Goal: Task Accomplishment & Management: Manage account settings

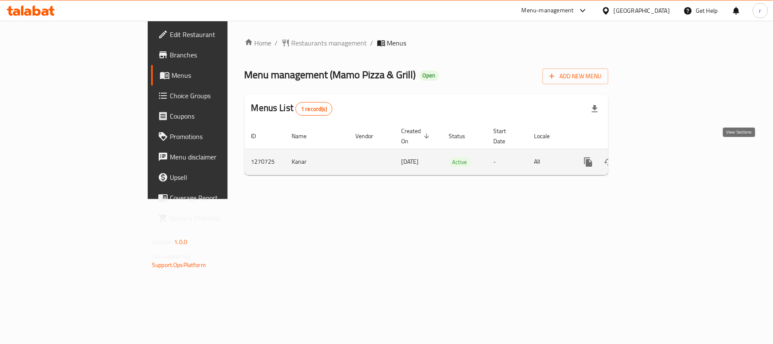
click at [655, 157] on icon "enhanced table" at bounding box center [650, 162] width 10 height 10
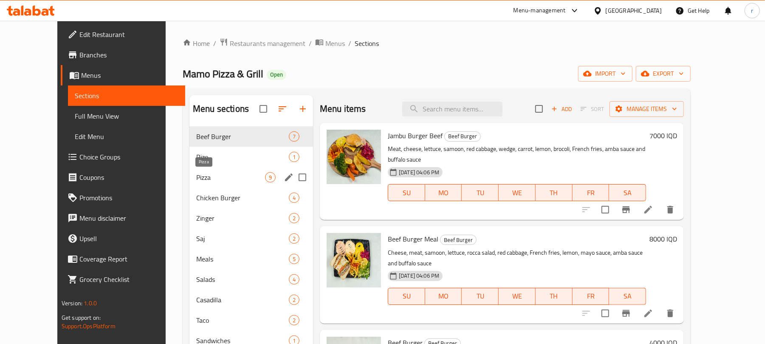
click at [196, 173] on span "Pizza" at bounding box center [230, 177] width 69 height 10
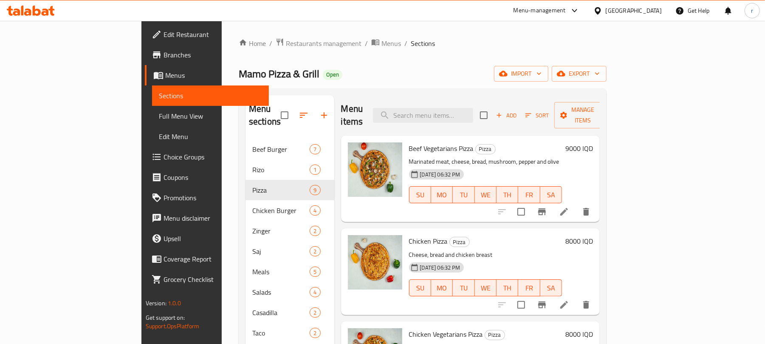
drag, startPoint x: 526, startPoint y: 70, endPoint x: 538, endPoint y: 70, distance: 12.7
click at [526, 70] on div "Mamo Pizza & Grill Open import export" at bounding box center [423, 74] width 368 height 16
click at [601, 78] on icon "button" at bounding box center [597, 73] width 8 height 8
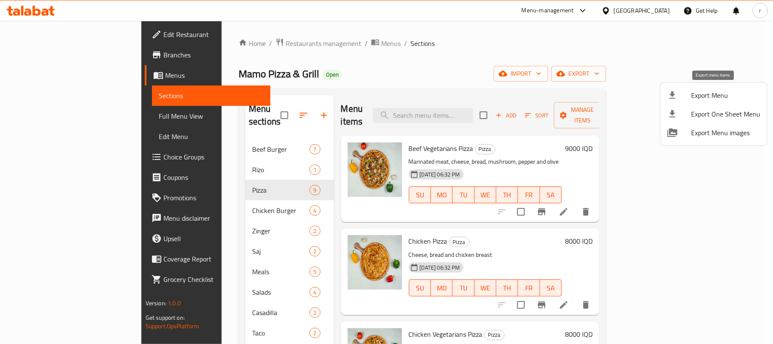
click at [715, 94] on span "Export Menu" at bounding box center [725, 95] width 69 height 10
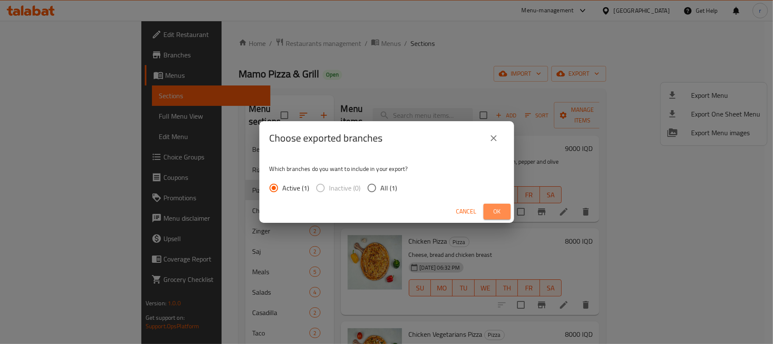
click at [494, 211] on span "Ok" at bounding box center [497, 211] width 14 height 11
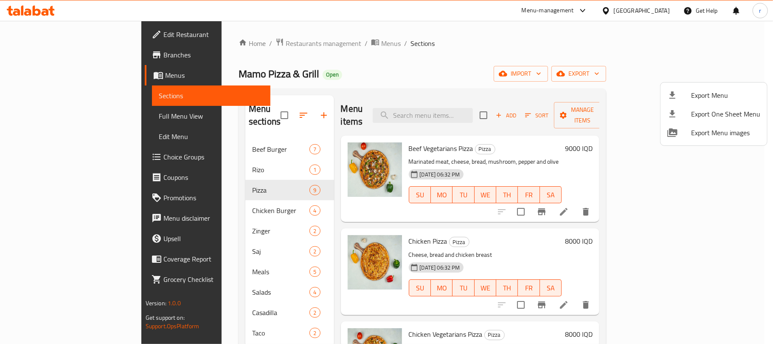
click at [31, 12] on div at bounding box center [386, 172] width 773 height 344
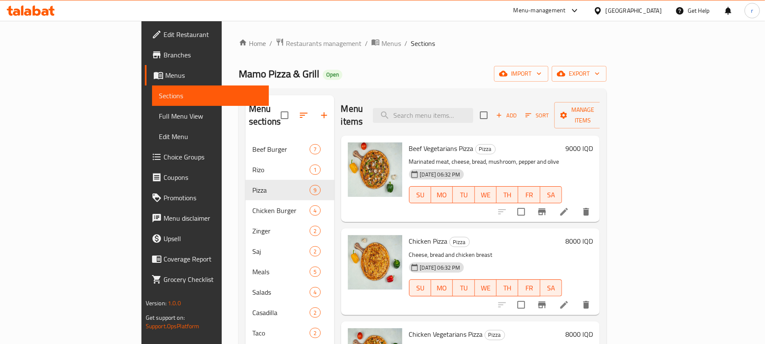
click at [48, 9] on icon at bounding box center [31, 11] width 48 height 10
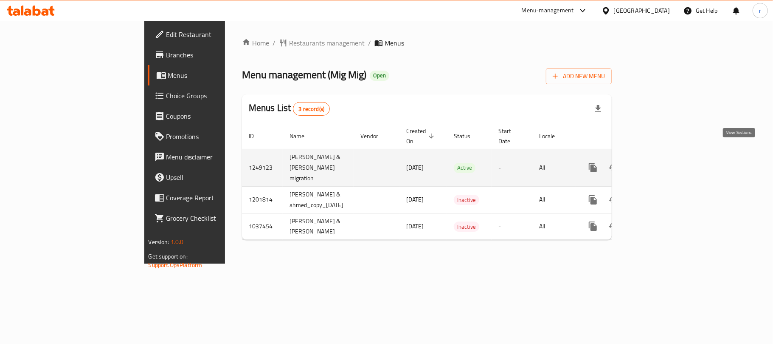
click at [658, 163] on icon "enhanced table" at bounding box center [654, 167] width 8 height 8
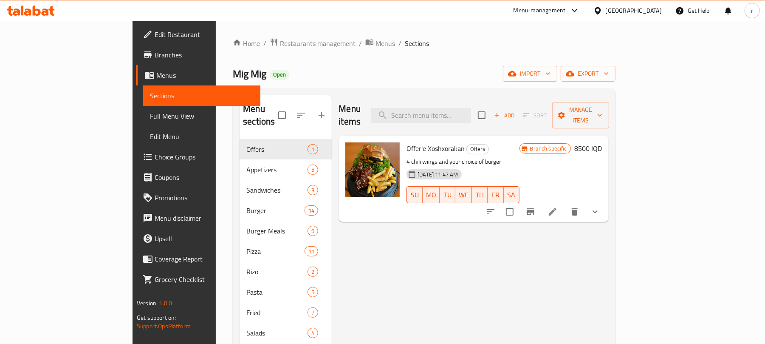
click at [155, 50] on span "Branches" at bounding box center [204, 55] width 99 height 10
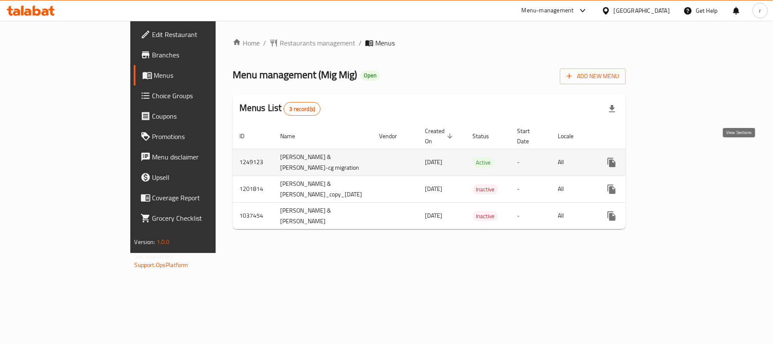
click at [677, 158] on icon "enhanced table" at bounding box center [673, 162] width 8 height 8
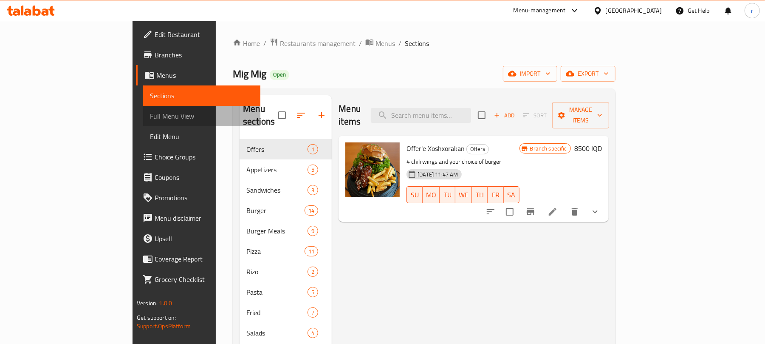
click at [150, 111] on span "Full Menu View" at bounding box center [202, 116] width 104 height 10
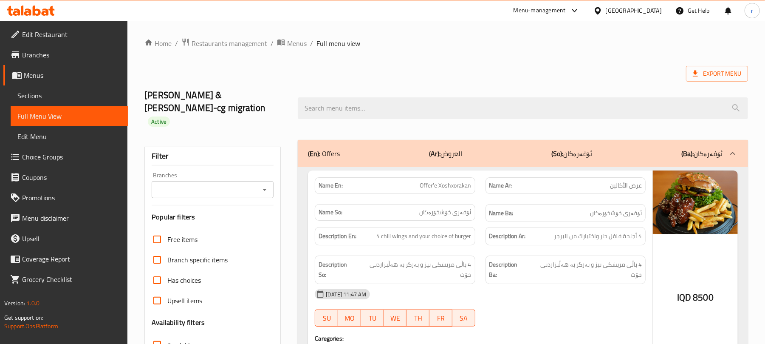
click at [260, 184] on icon "Open" at bounding box center [264, 189] width 10 height 10
click at [198, 217] on span "[PERSON_NAME], [PERSON_NAME]" at bounding box center [211, 214] width 107 height 10
type input "[PERSON_NAME], [PERSON_NAME]"
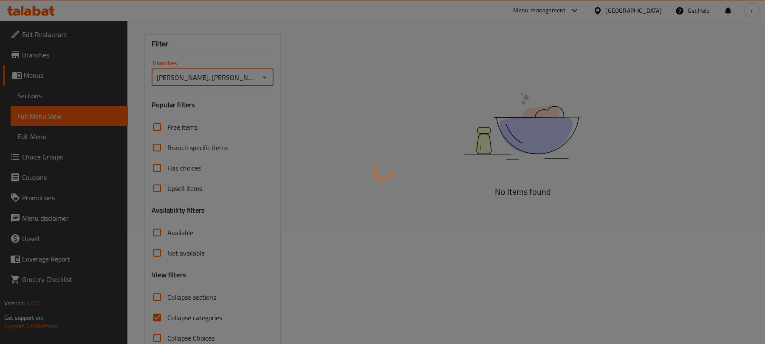
scroll to position [113, 0]
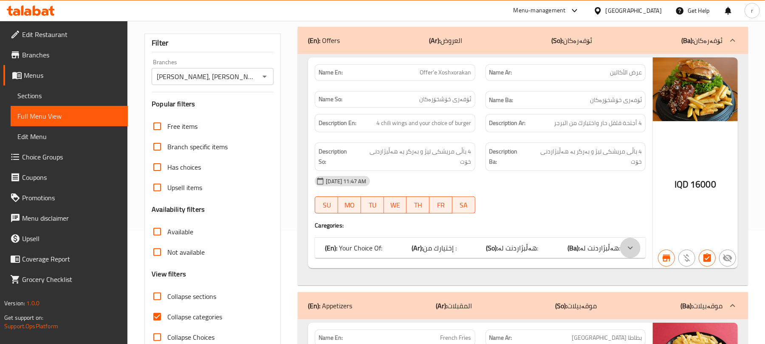
click at [634, 242] on icon at bounding box center [630, 247] width 10 height 10
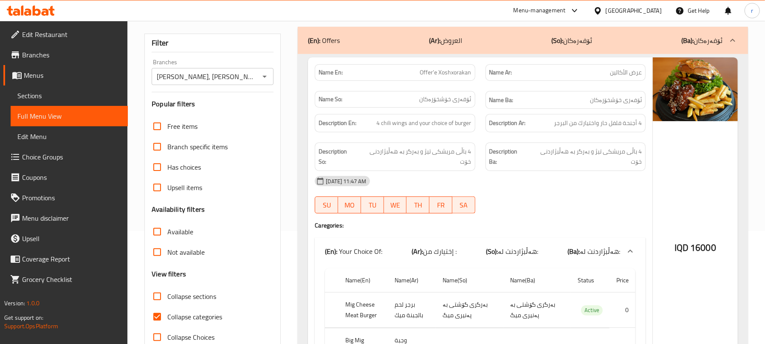
click at [57, 92] on span "Sections" at bounding box center [69, 95] width 104 height 10
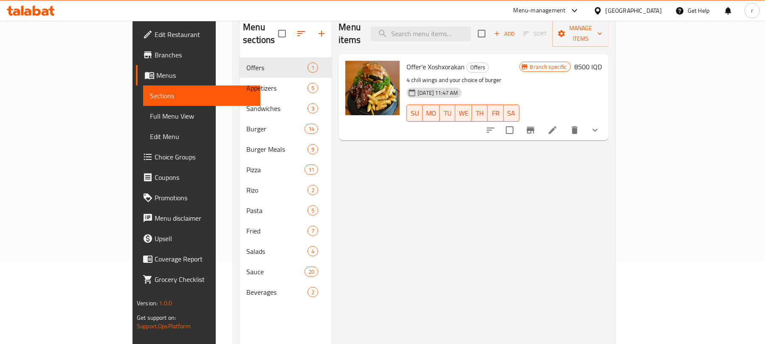
scroll to position [56, 0]
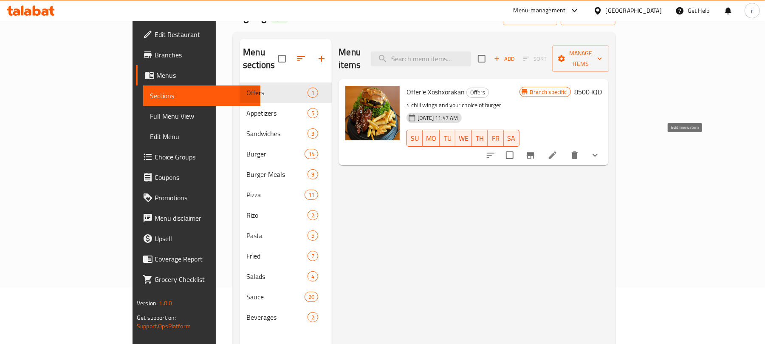
click at [556, 151] on icon at bounding box center [553, 155] width 8 height 8
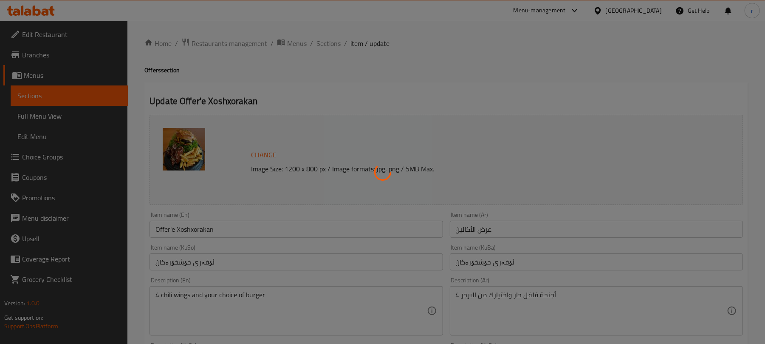
type input "إختيارك من :"
type input "هەڵبژاردنت لە:"
type input "1"
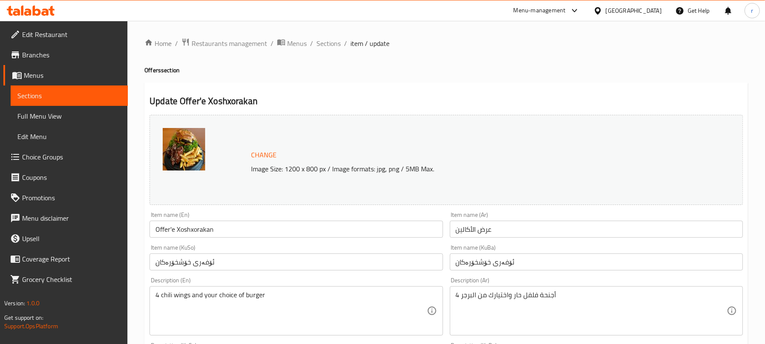
click at [48, 19] on div "Menu-management [GEOGRAPHIC_DATA] Get Help r" at bounding box center [382, 10] width 765 height 20
click at [48, 13] on icon at bounding box center [45, 11] width 7 height 7
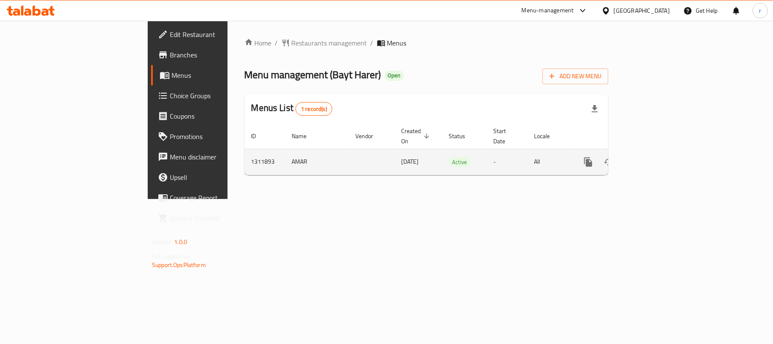
click at [660, 154] on link "enhanced table" at bounding box center [649, 162] width 20 height 20
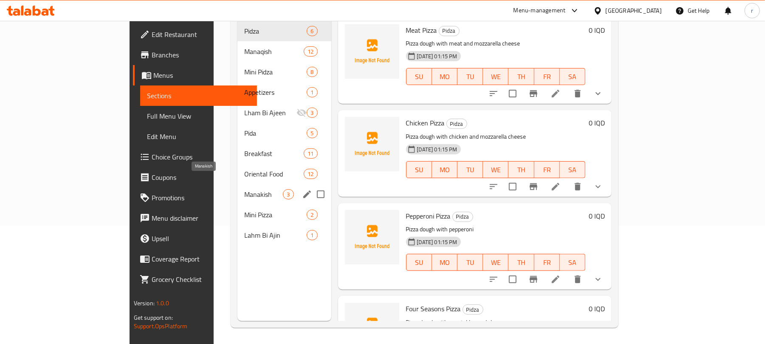
scroll to position [119, 0]
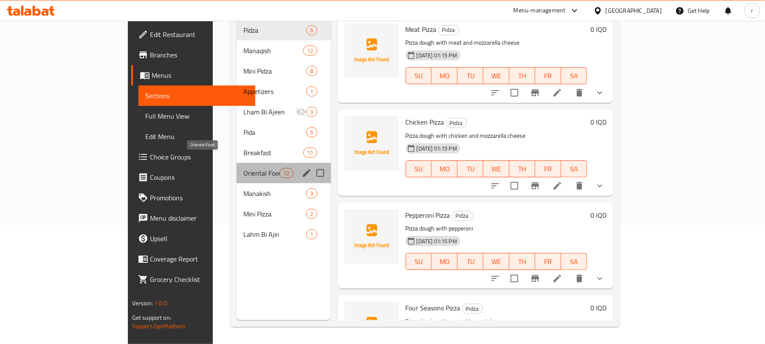
click at [243, 168] on span "Oriental Food" at bounding box center [261, 173] width 36 height 10
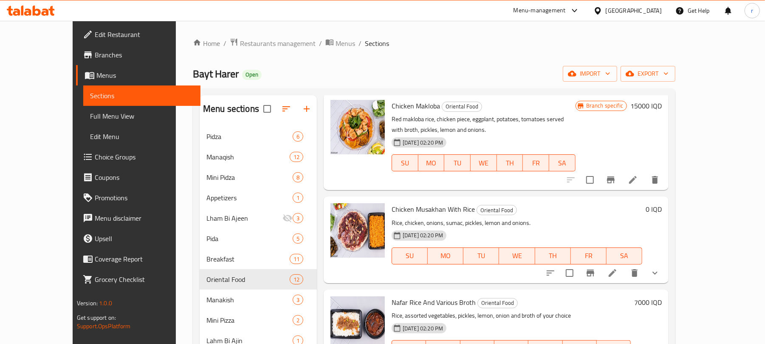
scroll to position [622, 0]
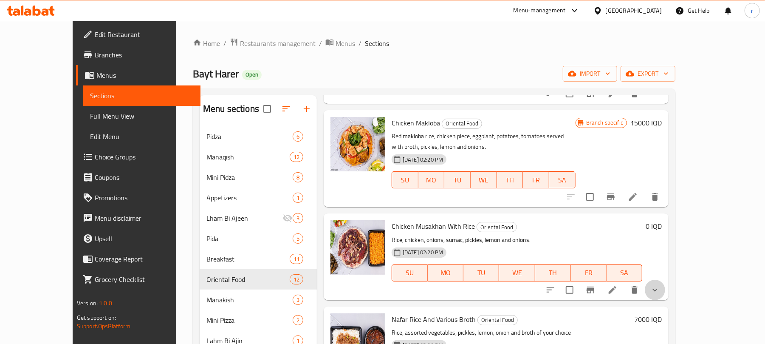
click at [665, 279] on button "show more" at bounding box center [655, 289] width 20 height 20
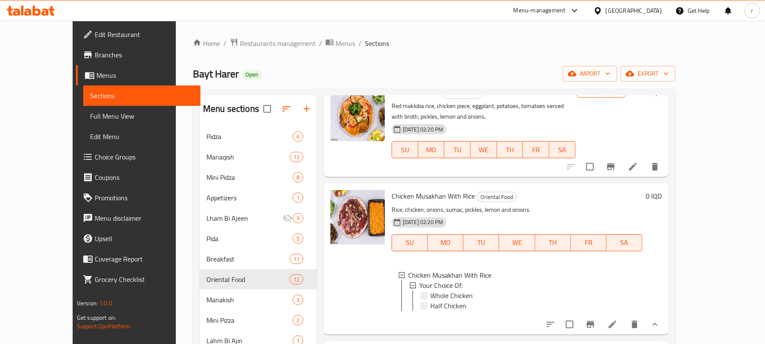
scroll to position [679, 0]
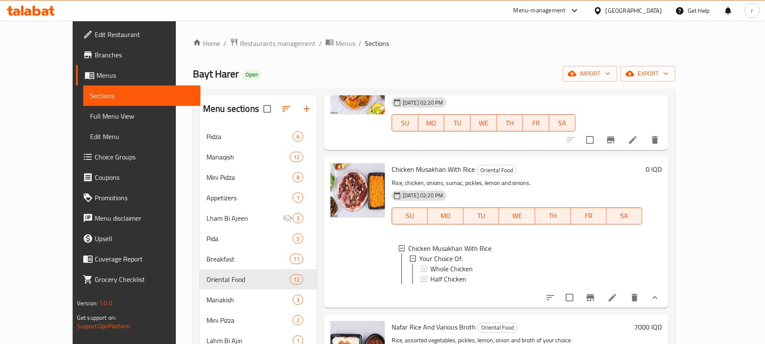
click at [42, 11] on icon at bounding box center [31, 11] width 48 height 10
